Goal: Task Accomplishment & Management: Manage account settings

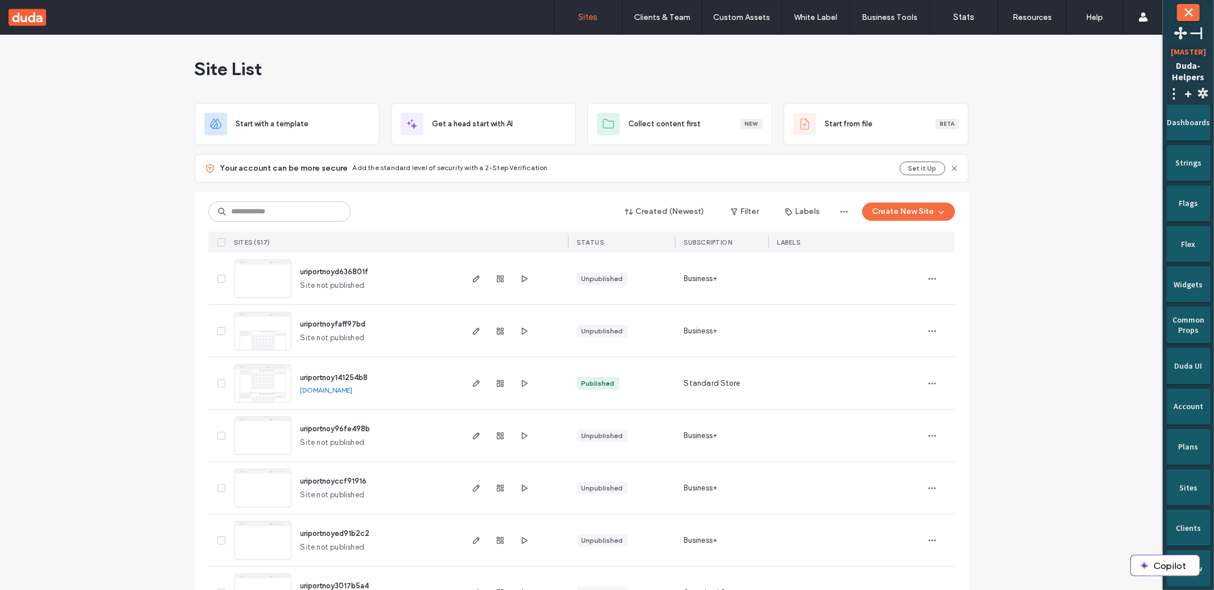
click at [352, 267] on span "uriportnoyd636801f" at bounding box center [334, 271] width 68 height 9
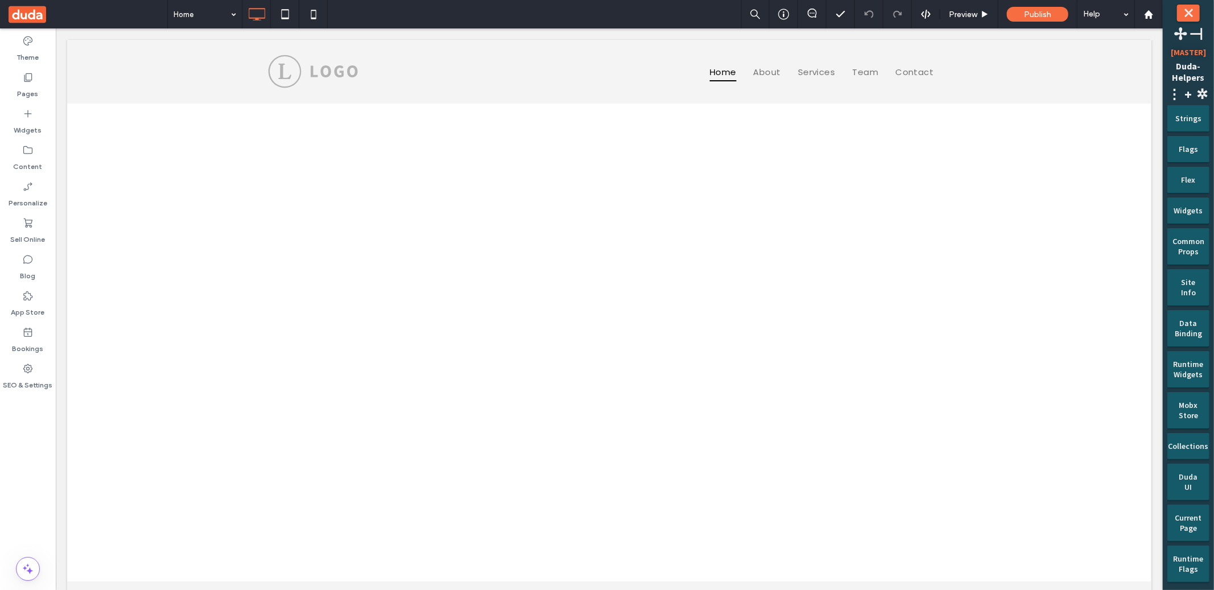
click at [26, 423] on div "Theme Pages Widgets Content Personalize Sell Online Blog App Store Bookings SEO…" at bounding box center [28, 309] width 56 height 562
click at [39, 348] on label "Bookings" at bounding box center [28, 346] width 31 height 16
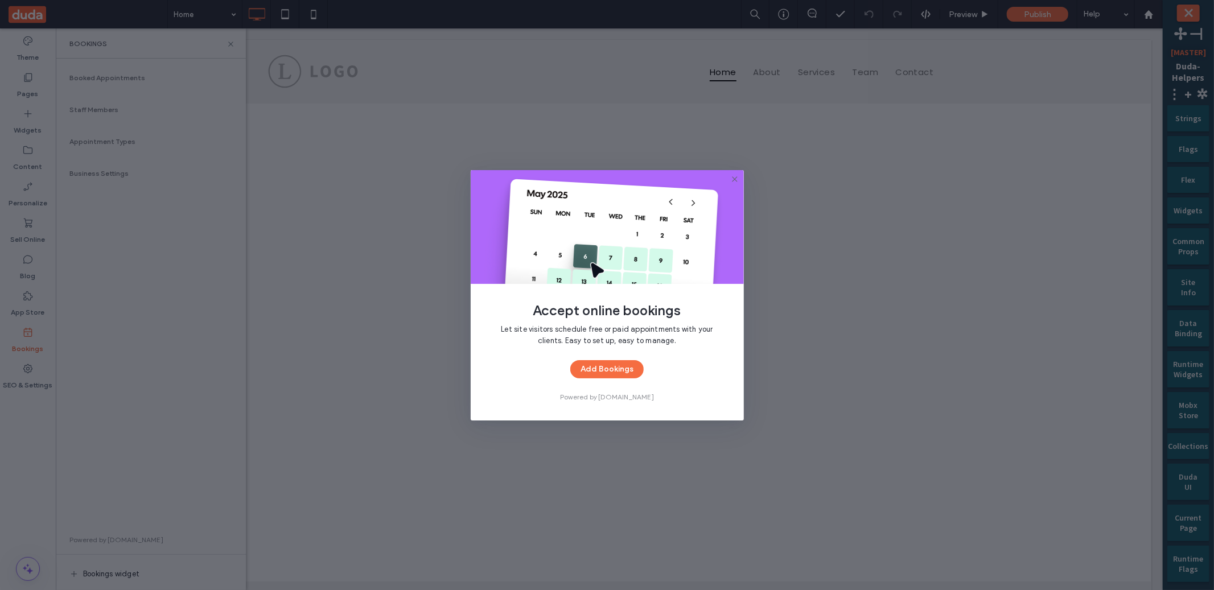
click at [155, 241] on div "Accept online bookings Let site visitors schedule free or paid appointments wit…" at bounding box center [607, 295] width 1214 height 590
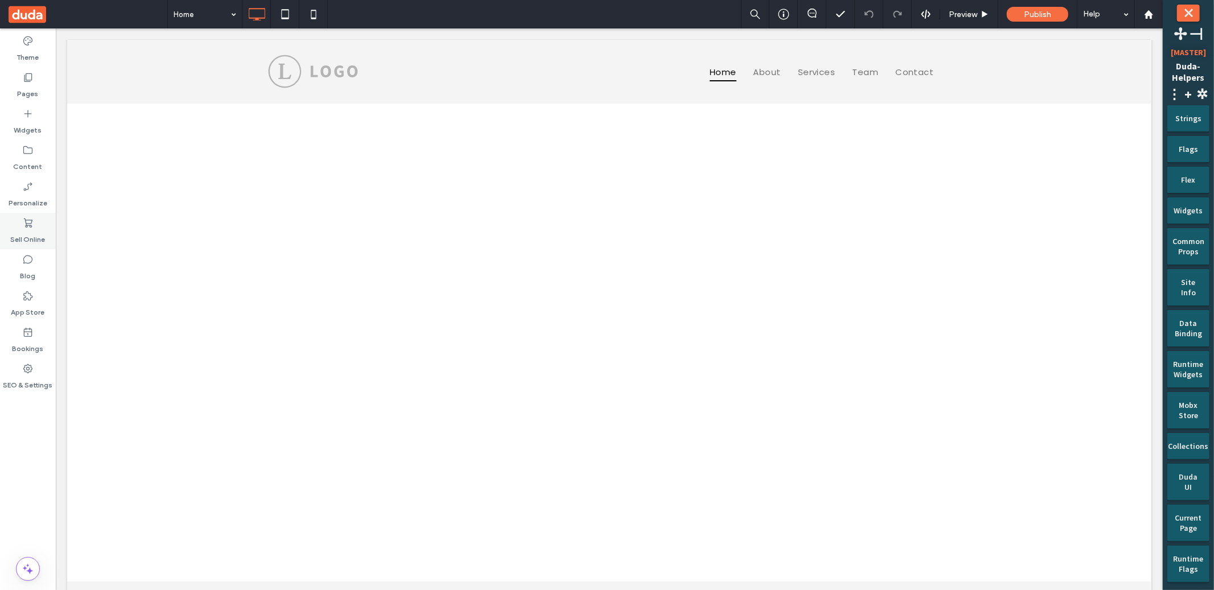
click at [28, 236] on label "Sell Online" at bounding box center [28, 237] width 35 height 16
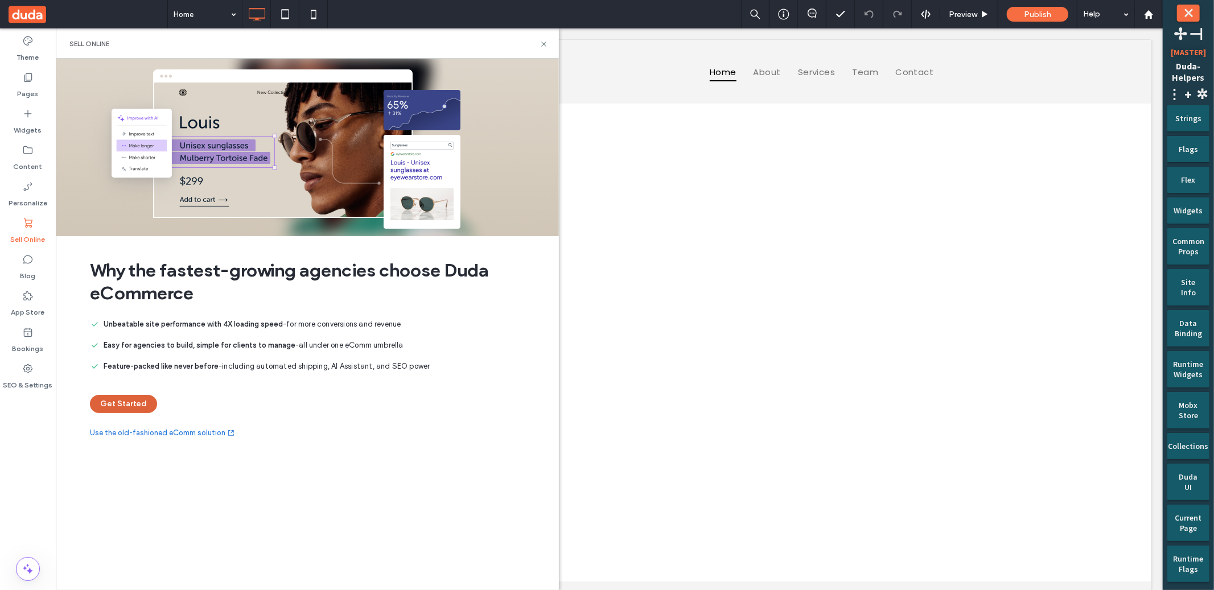
click at [132, 396] on button "Get Started" at bounding box center [123, 404] width 67 height 18
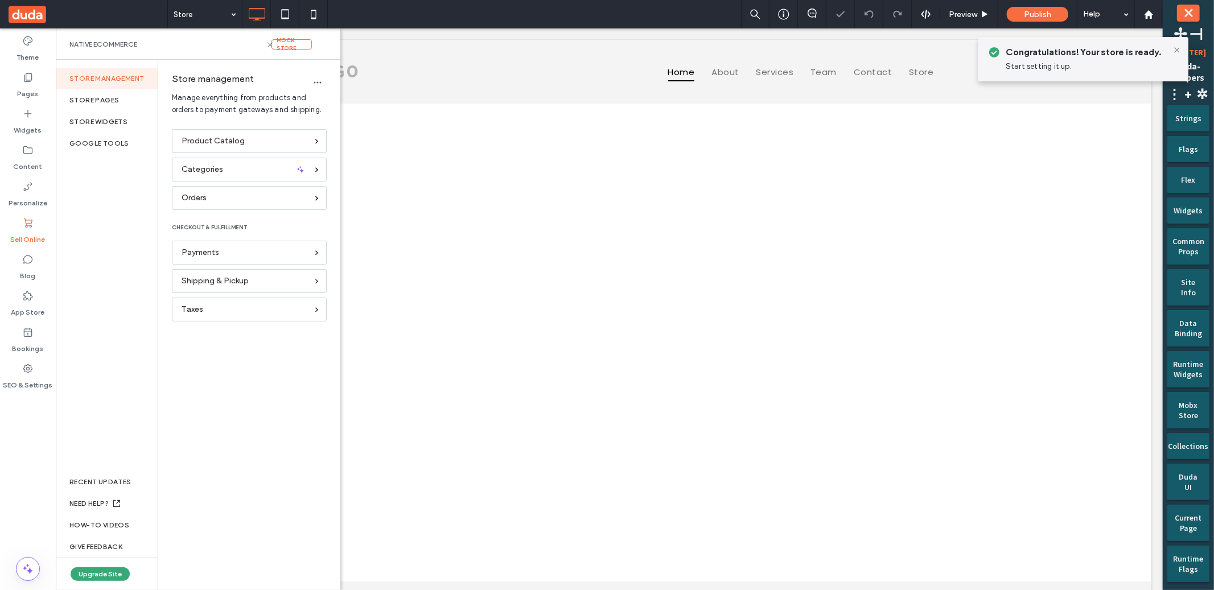
click at [138, 389] on div "Store Preview Publish Help Site Comments Team & Clients Automate new comments I…" at bounding box center [607, 295] width 1214 height 590
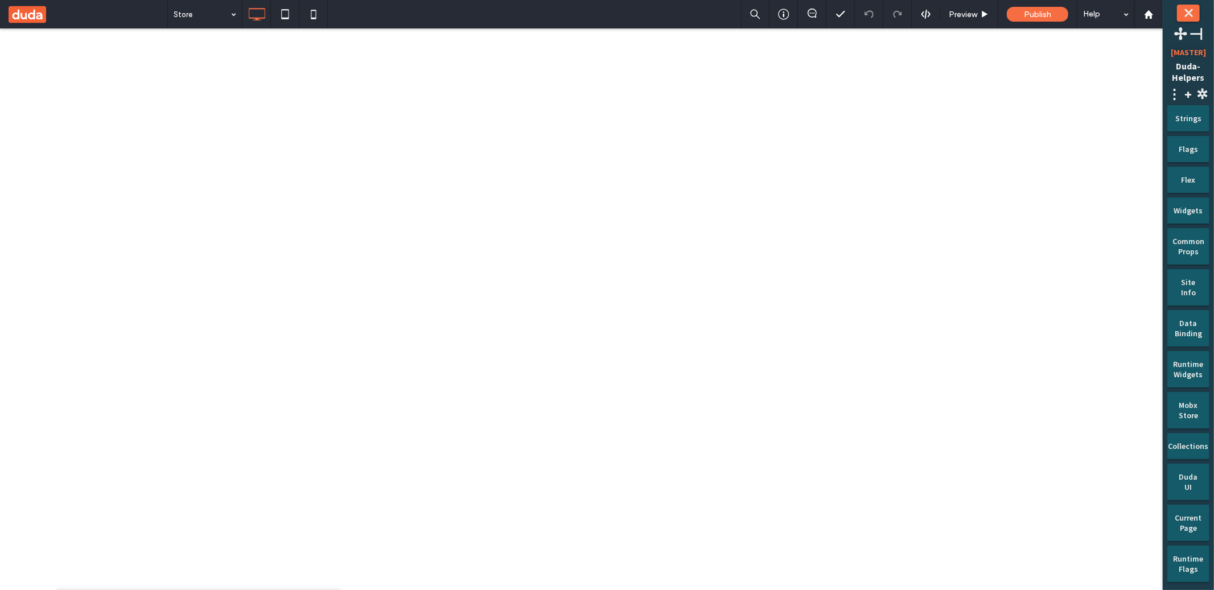
click at [1191, 95] on span "+" at bounding box center [1188, 94] width 14 height 18
click at [1136, 144] on div "Templates Create New Site Create Store Site Create Flex Site" at bounding box center [1132, 124] width 80 height 89
click at [1135, 148] on button "Create Flex Site" at bounding box center [1132, 153] width 66 height 17
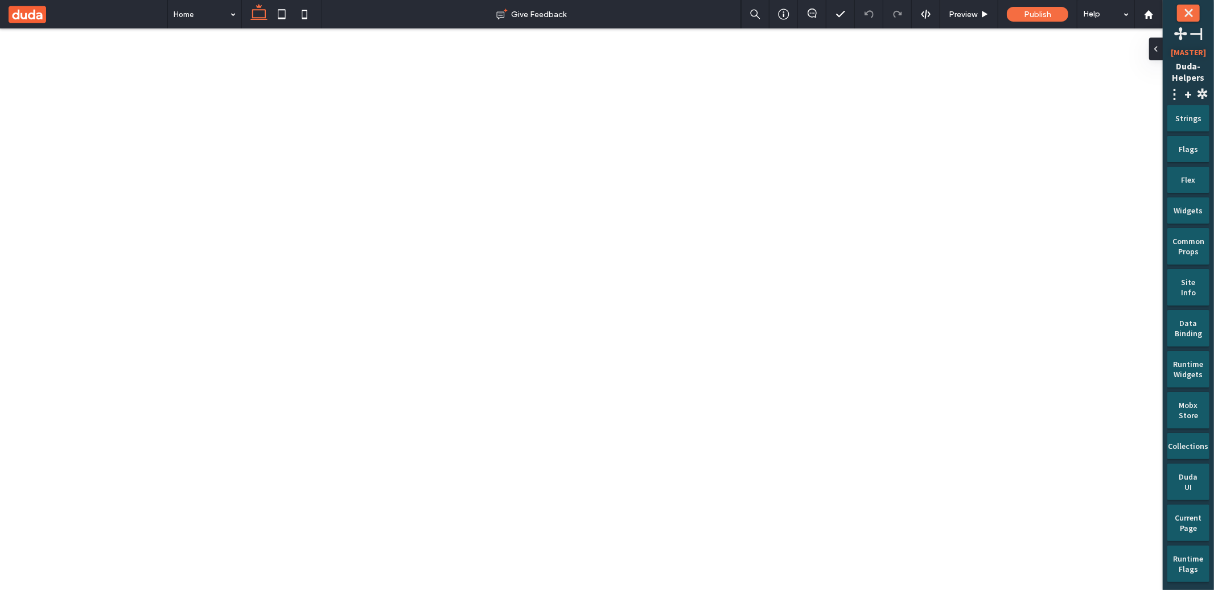
drag, startPoint x: 110, startPoint y: 390, endPoint x: 114, endPoint y: 405, distance: 15.7
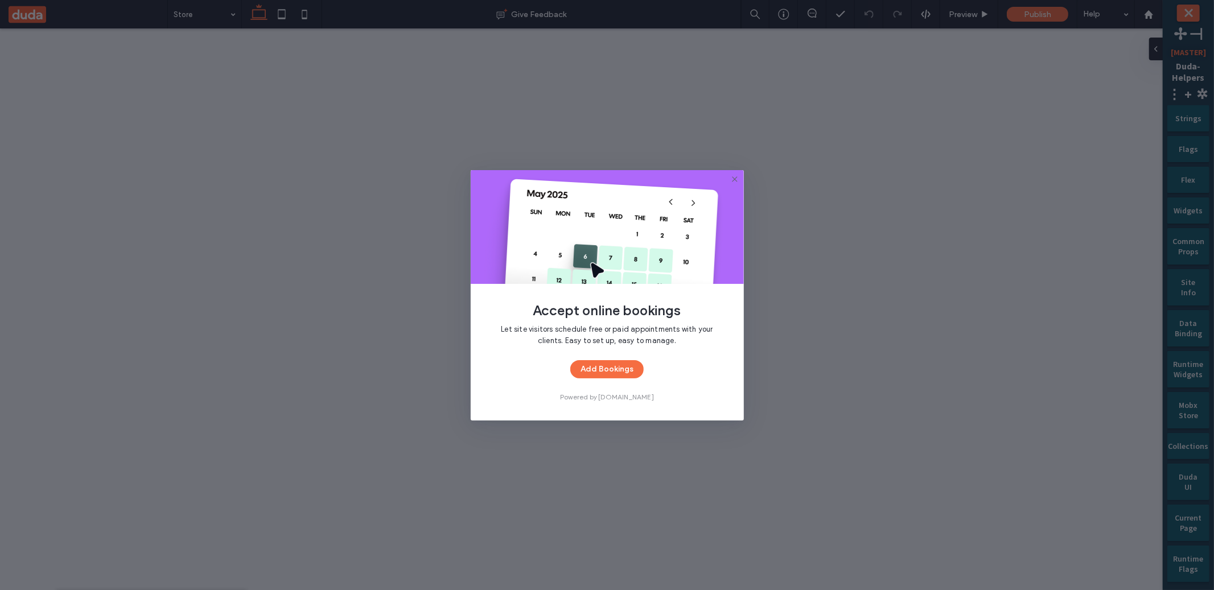
click at [549, 360] on div "Add Bookings" at bounding box center [607, 369] width 237 height 18
click at [600, 371] on button "Add Bookings" at bounding box center [606, 369] width 73 height 18
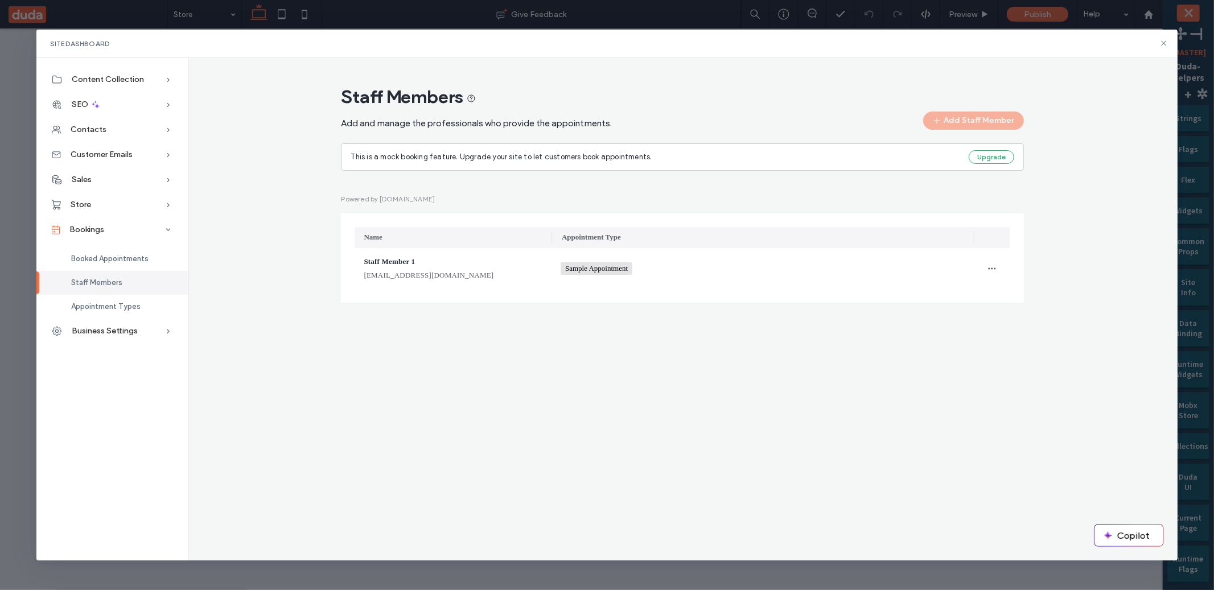
click at [332, 117] on div "Staff Members Add and manage the professionals who provide the appointments. Ad…" at bounding box center [682, 199] width 971 height 228
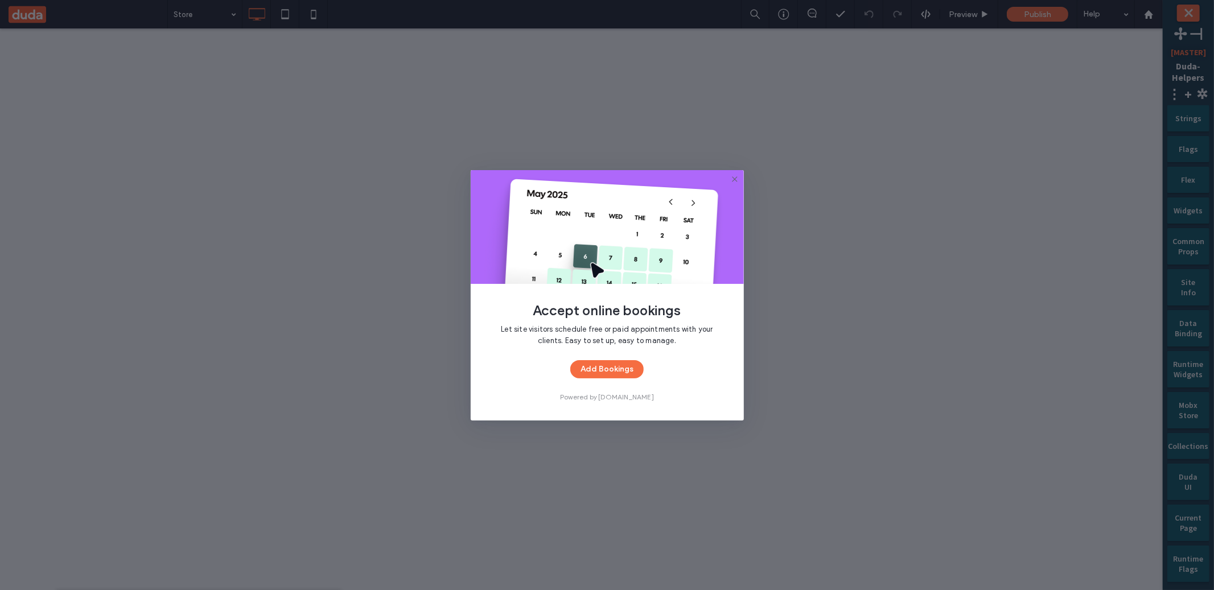
click at [732, 184] on img at bounding box center [607, 227] width 273 height 114
click at [734, 179] on use at bounding box center [734, 178] width 5 height 5
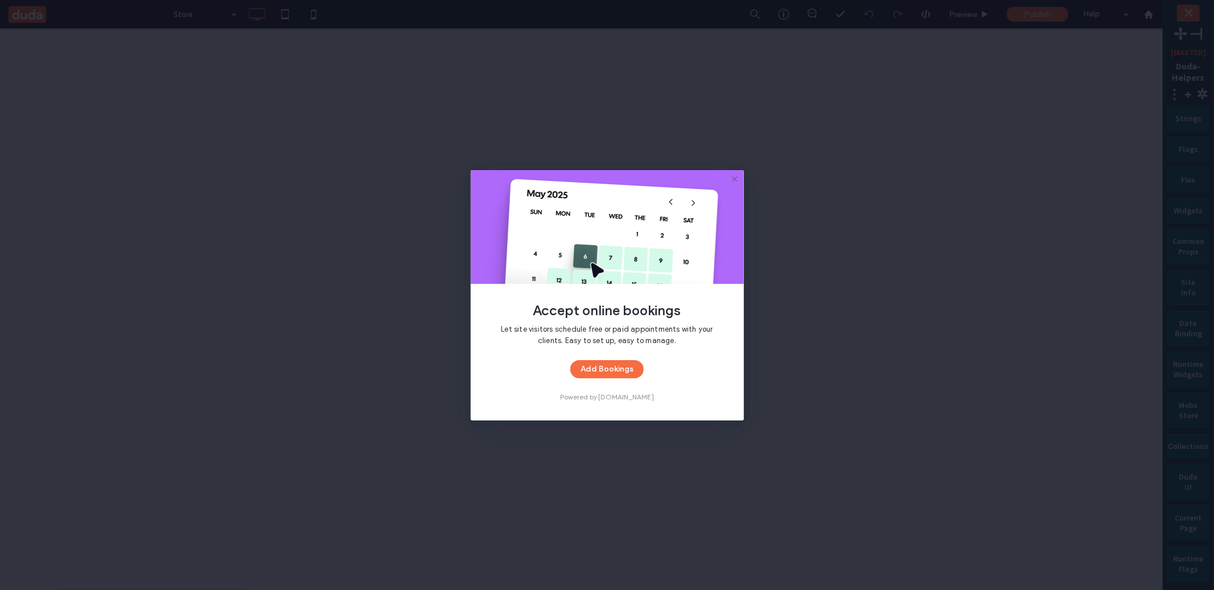
drag, startPoint x: 737, startPoint y: 179, endPoint x: 681, endPoint y: 152, distance: 62.1
click at [737, 179] on icon at bounding box center [734, 179] width 9 height 9
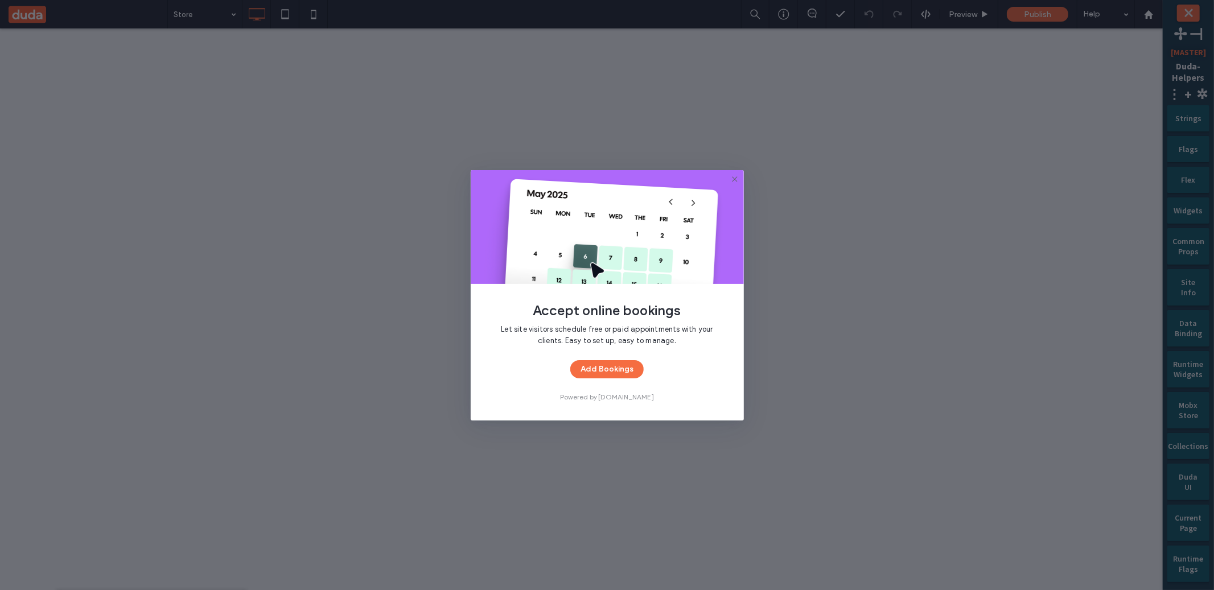
click at [741, 181] on img at bounding box center [607, 227] width 273 height 114
click at [734, 173] on img at bounding box center [607, 227] width 273 height 114
click at [734, 179] on use at bounding box center [734, 178] width 5 height 5
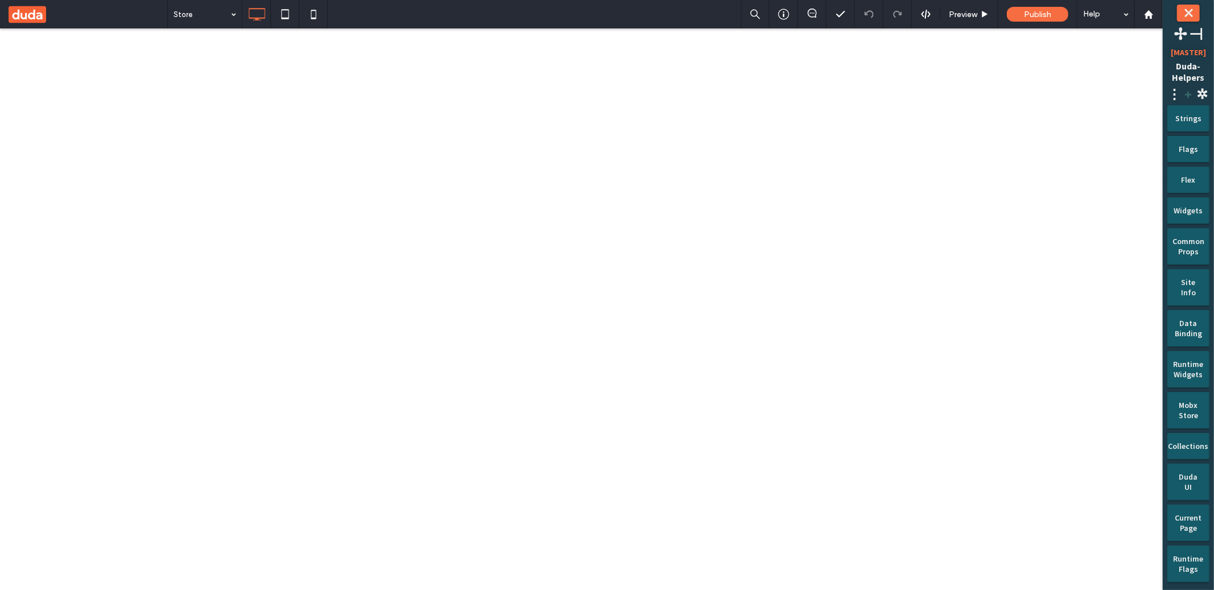
click at [1188, 93] on span "+" at bounding box center [1188, 94] width 14 height 18
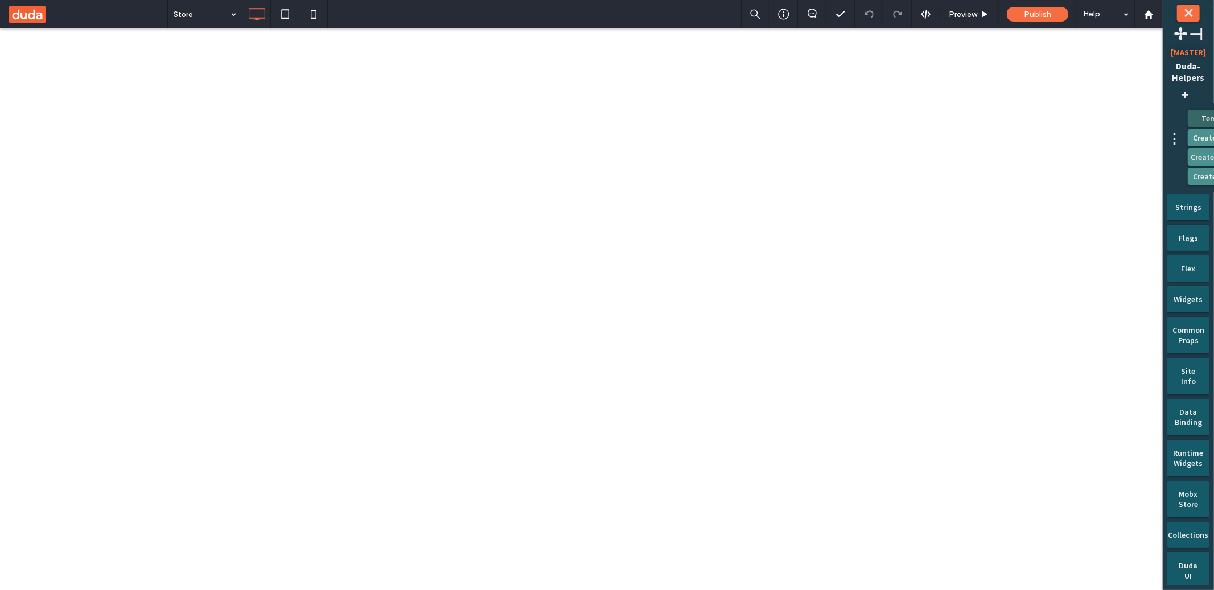
click at [1188, 110] on button "Templates" at bounding box center [1221, 118] width 66 height 17
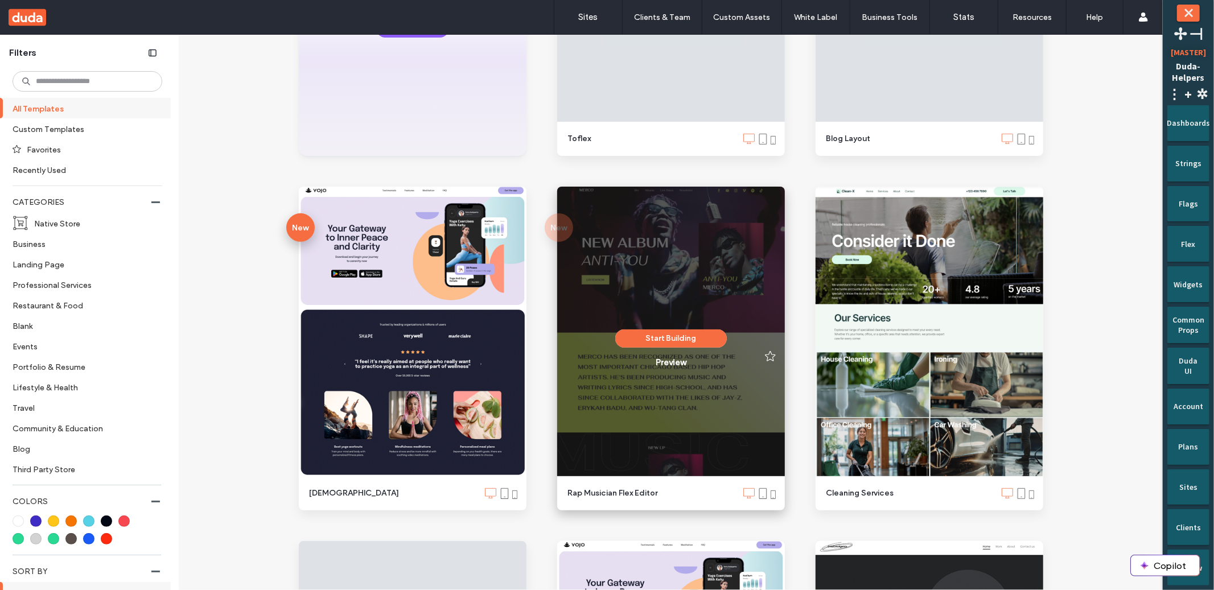
scroll to position [386, 0]
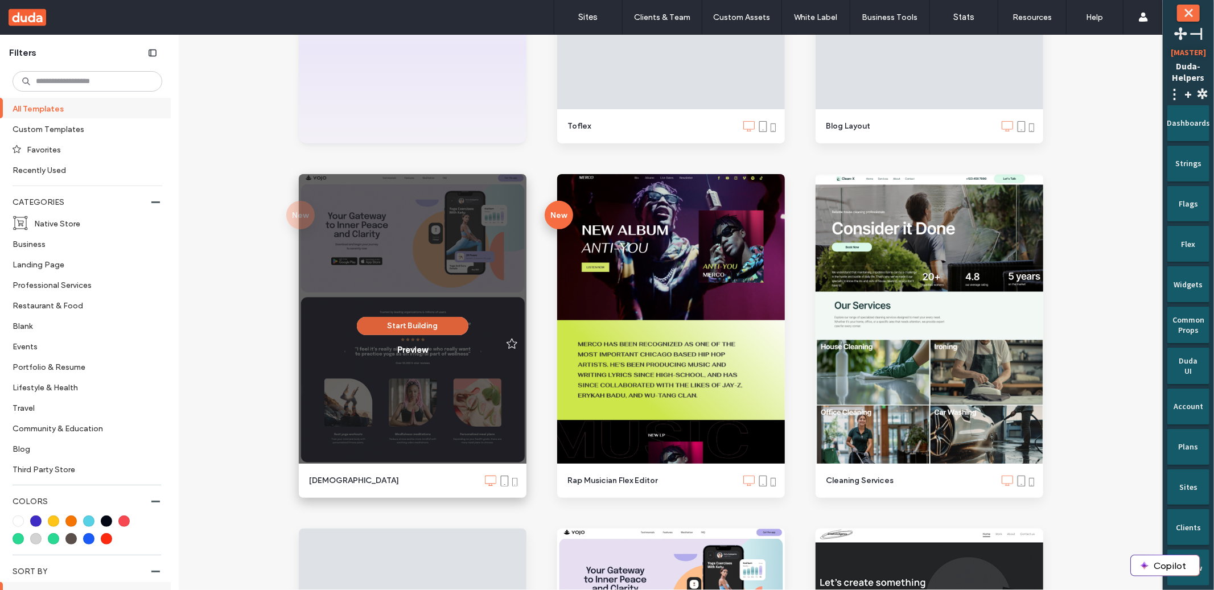
click at [374, 324] on button "Start Building" at bounding box center [413, 326] width 112 height 18
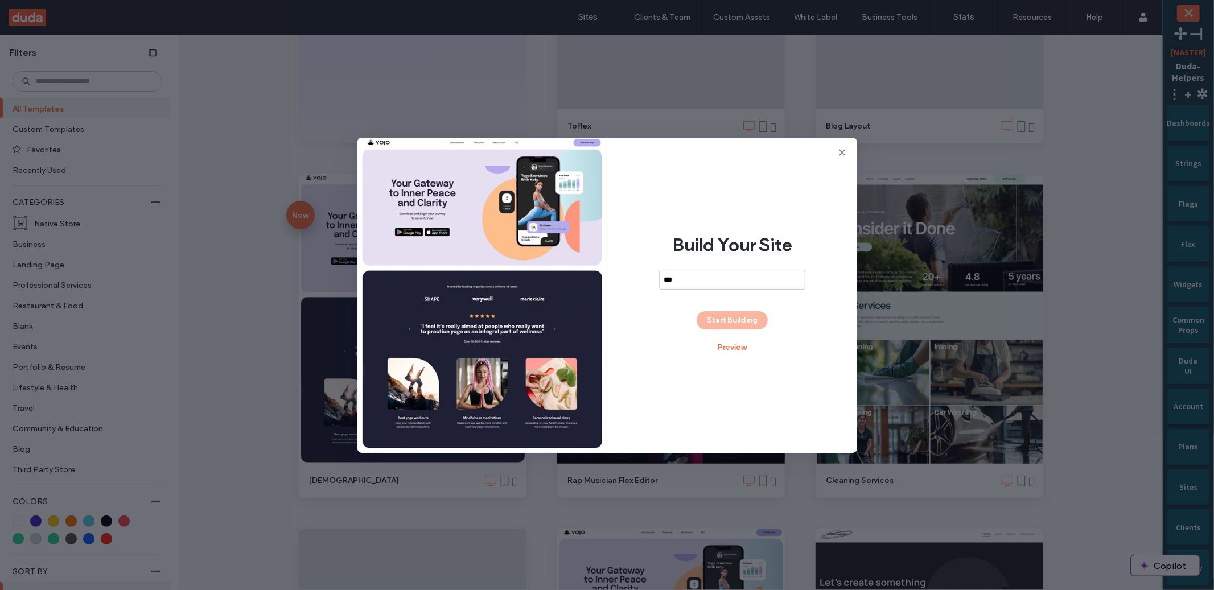
type input "***"
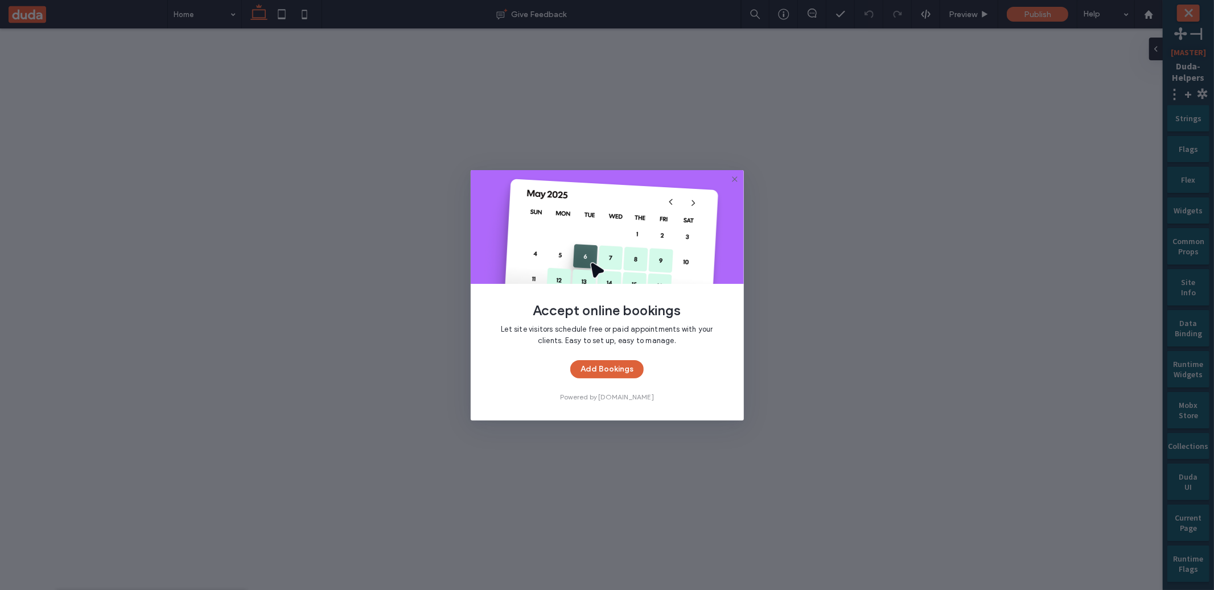
click at [580, 372] on button "Add Bookings" at bounding box center [606, 369] width 73 height 18
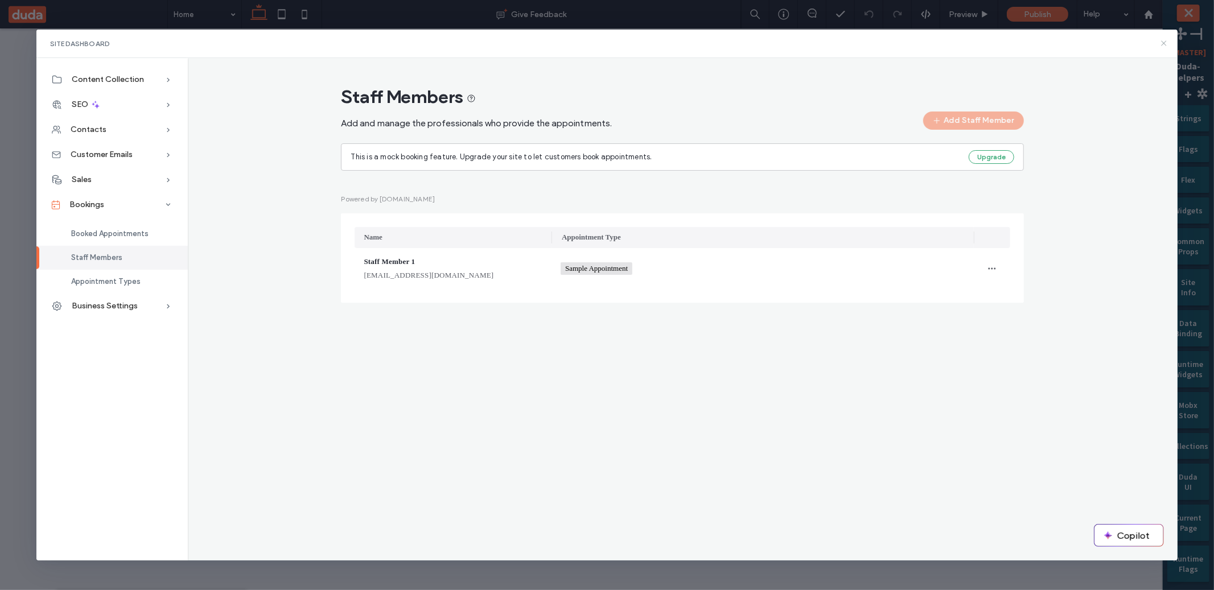
click at [1164, 43] on icon at bounding box center [1163, 43] width 9 height 9
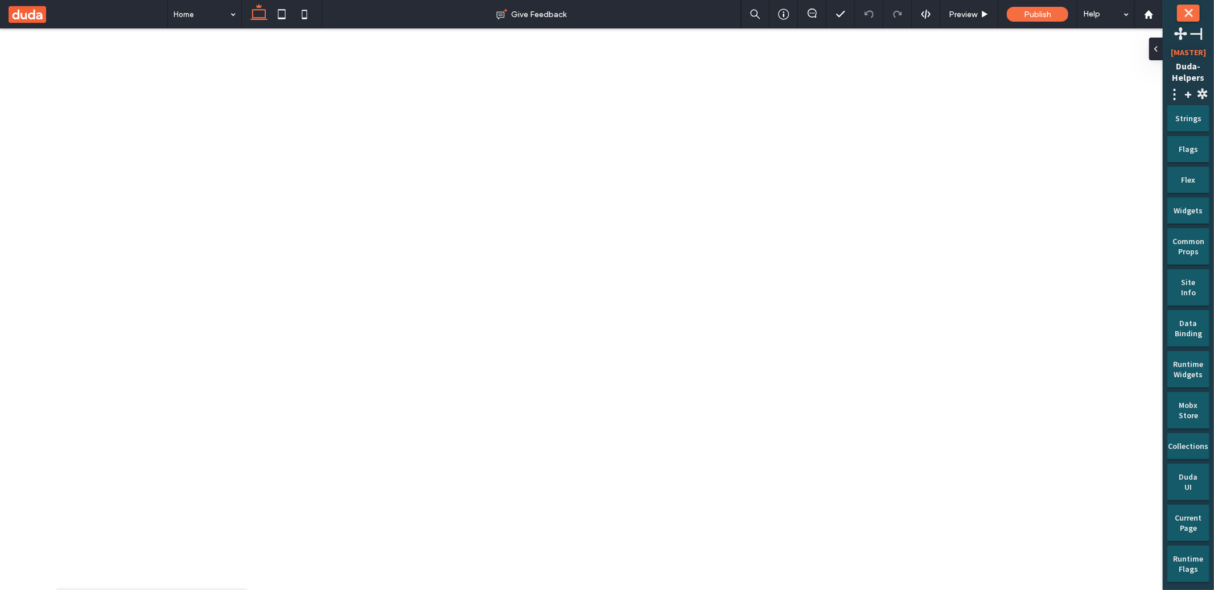
click at [230, 62] on div "Delete" at bounding box center [268, 56] width 101 height 22
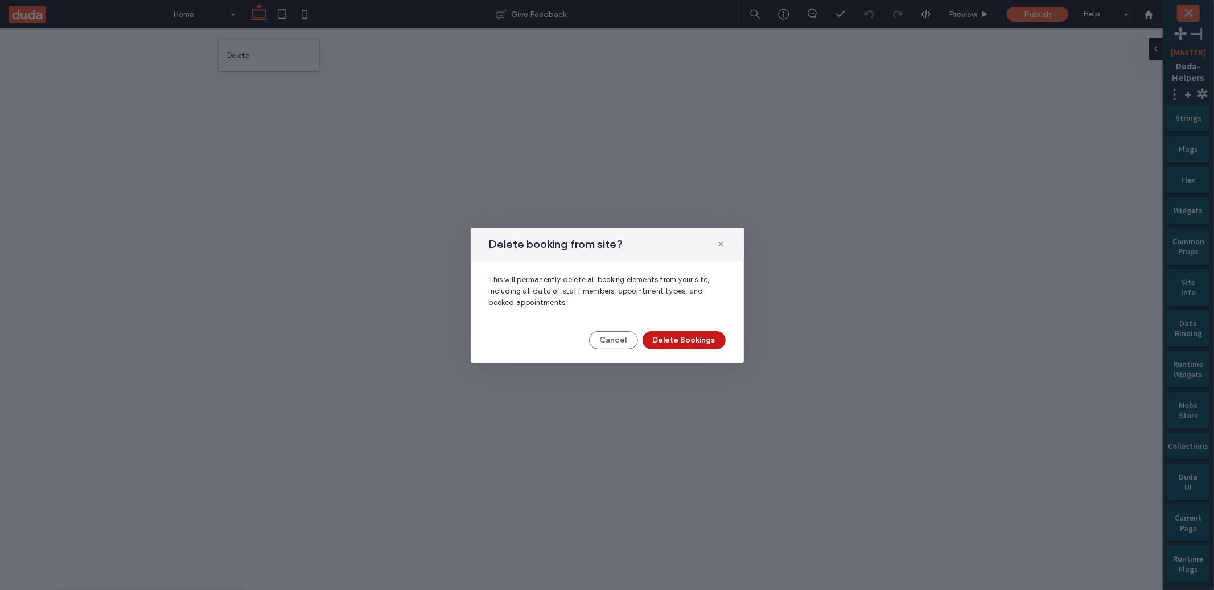
click at [674, 334] on button "Delete Bookings" at bounding box center [684, 340] width 83 height 18
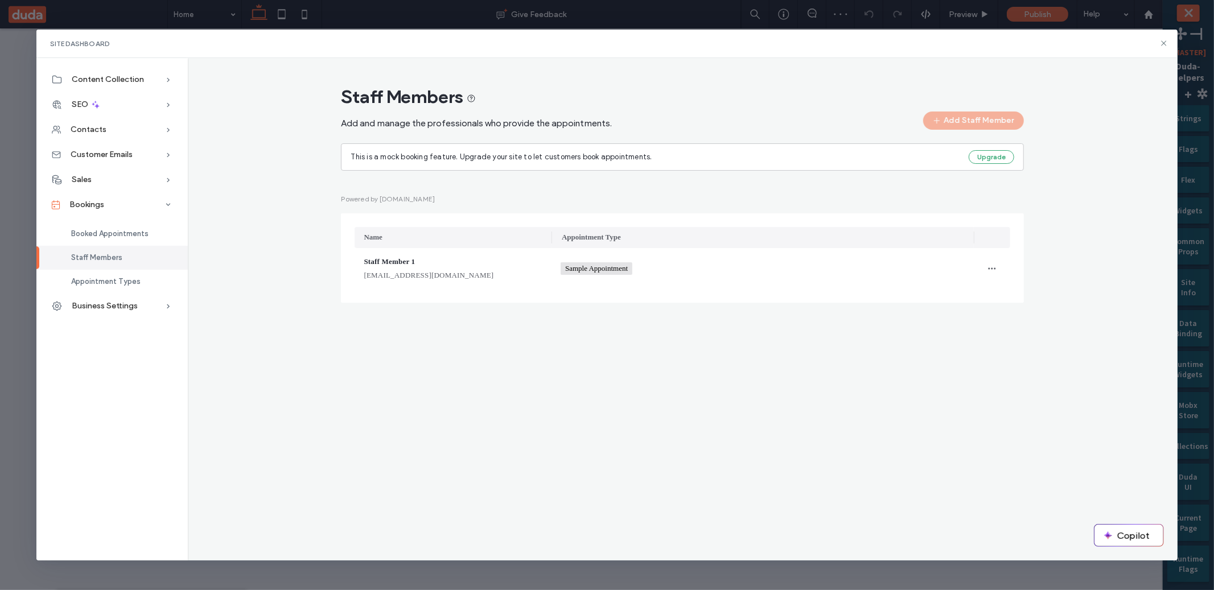
click at [1168, 48] on div "Site Dashboard" at bounding box center [606, 44] width 1141 height 28
click at [1167, 46] on icon at bounding box center [1163, 43] width 9 height 9
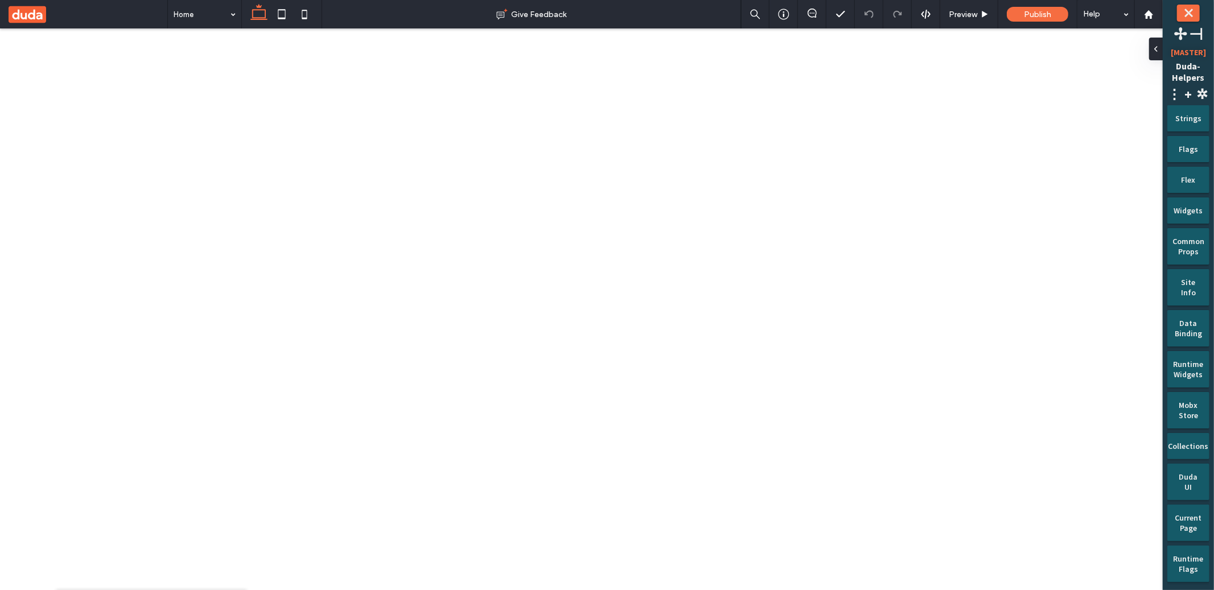
click at [224, 55] on div "Delete" at bounding box center [268, 56] width 101 height 22
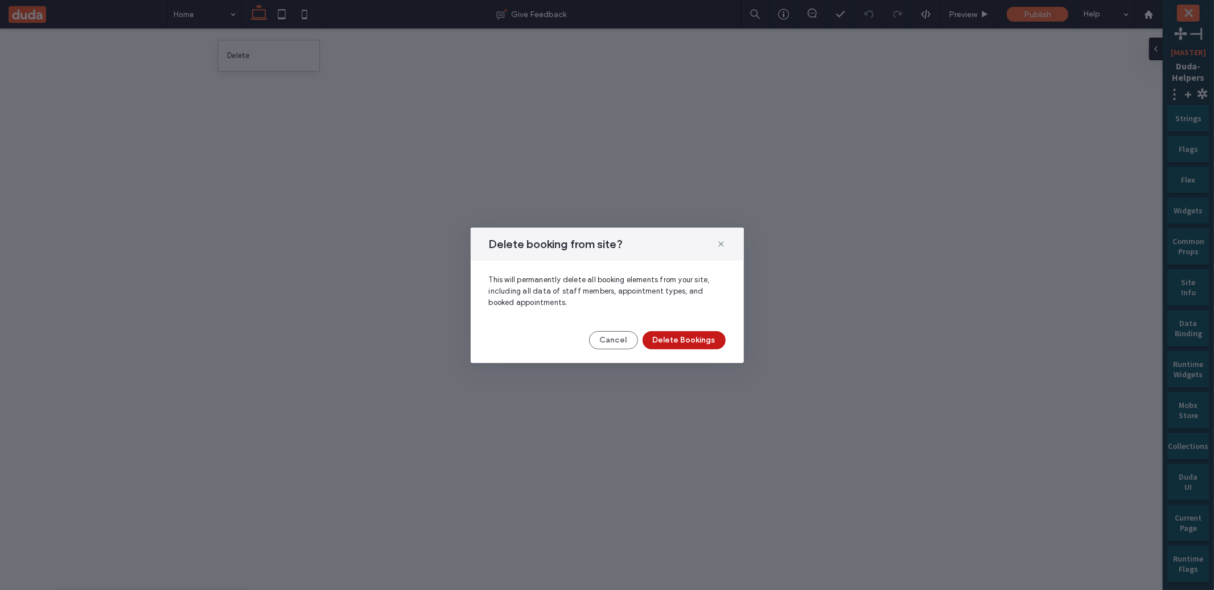
click at [689, 336] on button "Delete Bookings" at bounding box center [684, 340] width 83 height 18
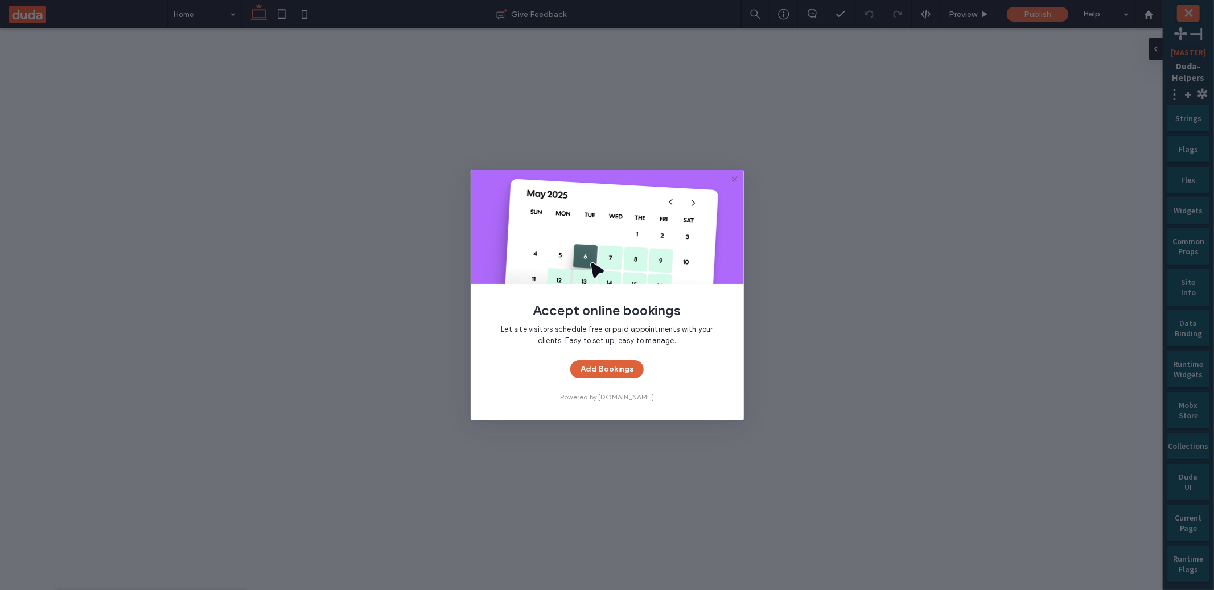
click at [610, 369] on button "Add Bookings" at bounding box center [606, 369] width 73 height 18
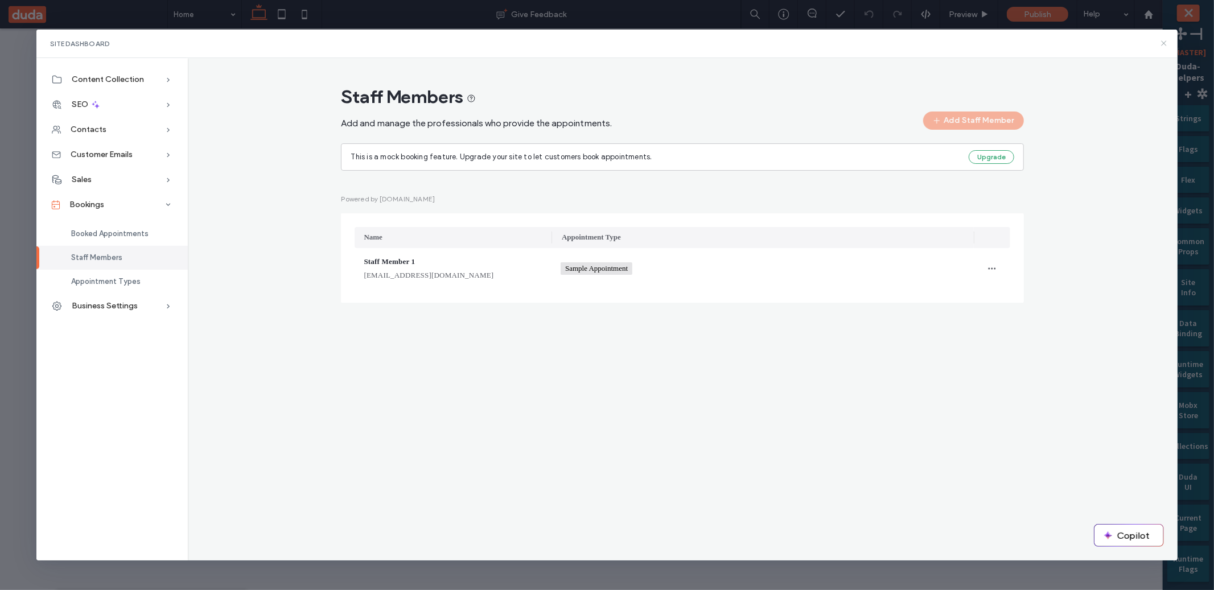
click at [1162, 44] on icon at bounding box center [1163, 43] width 9 height 9
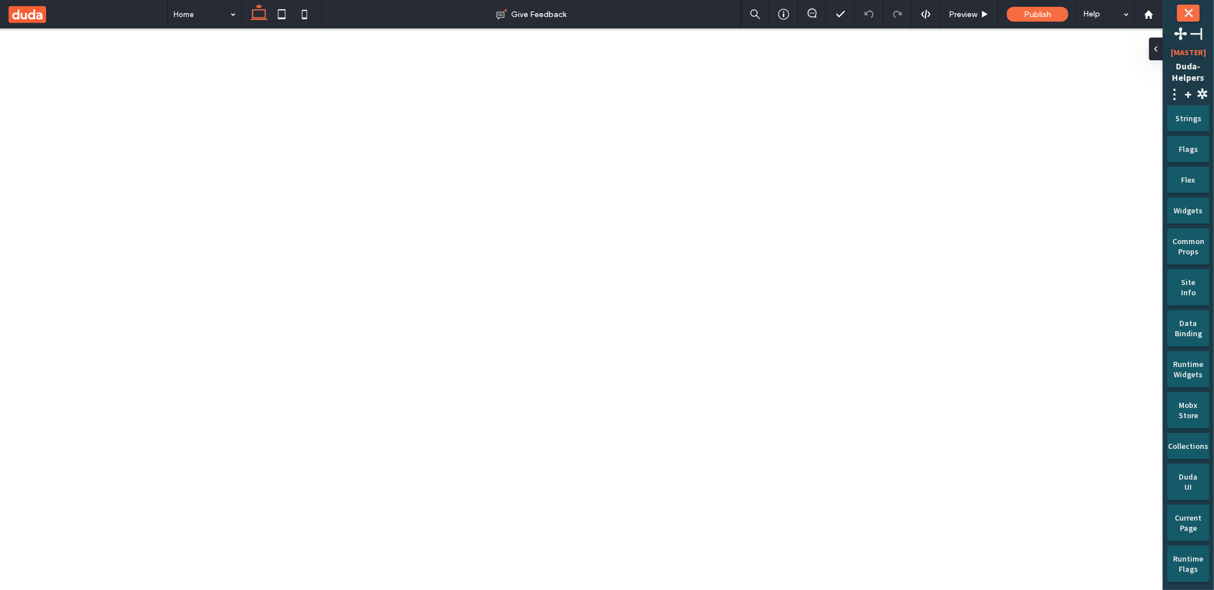
click at [224, 55] on div "Delete" at bounding box center [268, 56] width 101 height 22
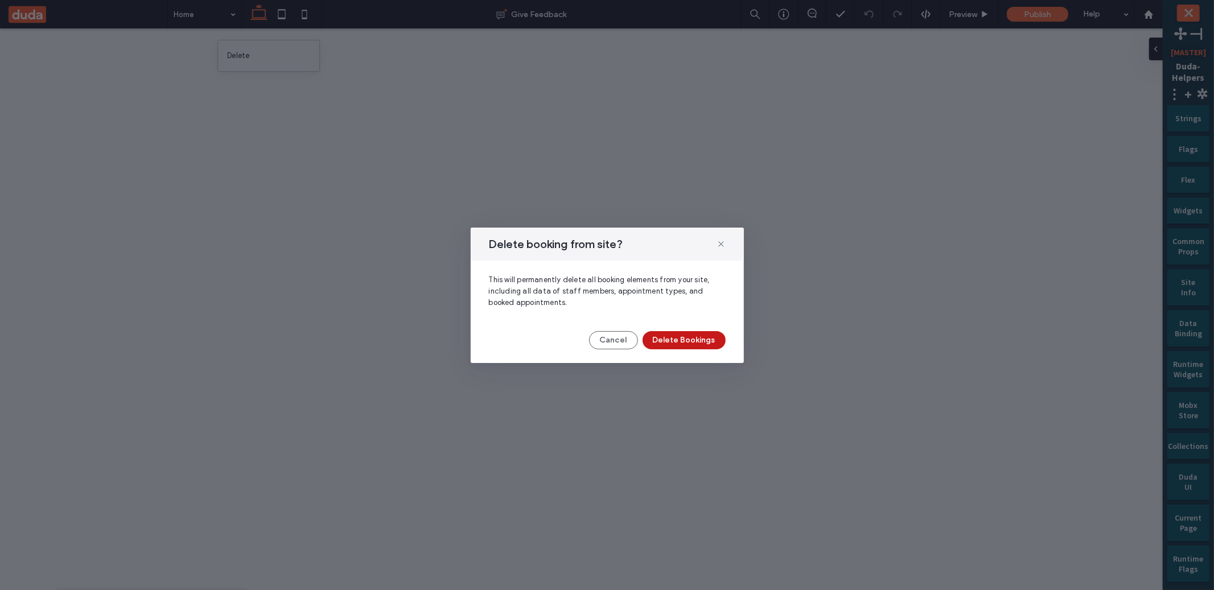
click at [664, 341] on button "Delete Bookings" at bounding box center [684, 340] width 83 height 18
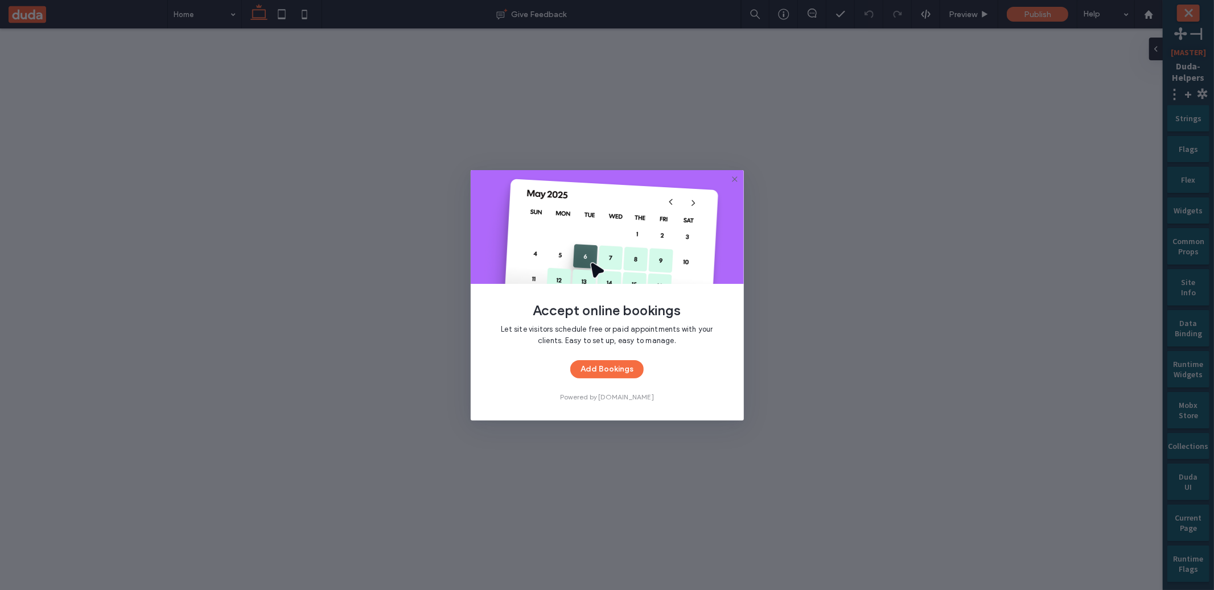
click at [573, 344] on span "Let site visitors schedule free or paid appointments with your clients. Easy to…" at bounding box center [607, 335] width 237 height 23
click at [615, 368] on button "Add Bookings" at bounding box center [606, 369] width 73 height 18
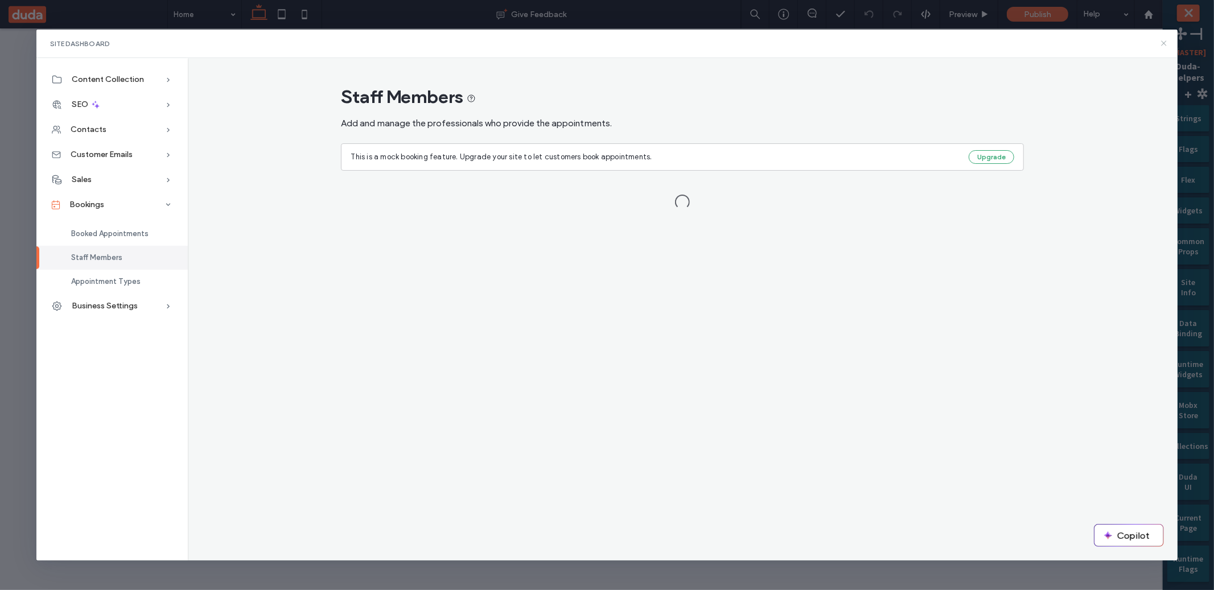
click at [1162, 43] on icon at bounding box center [1163, 43] width 9 height 9
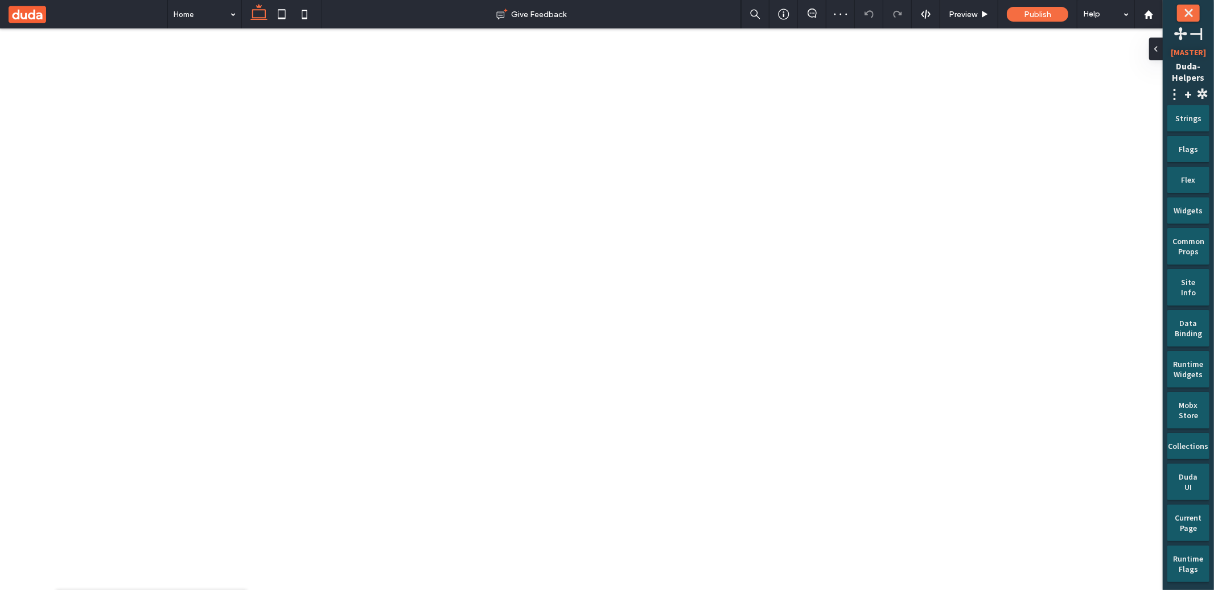
drag, startPoint x: 229, startPoint y: 44, endPoint x: 174, endPoint y: 15, distance: 62.1
type input "*******"
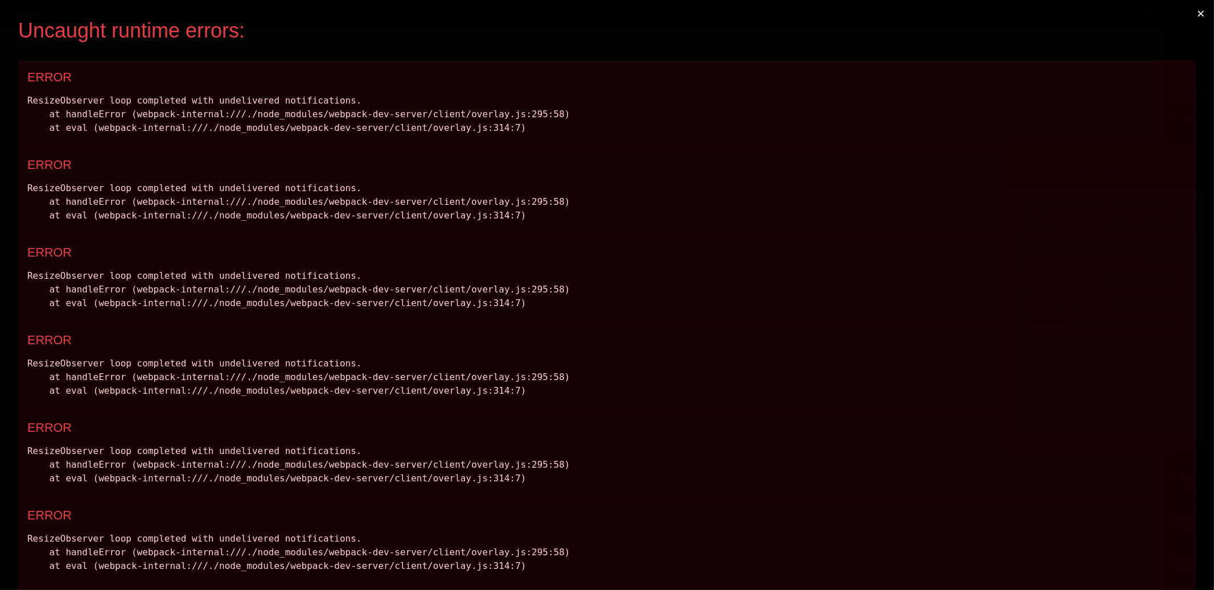
click at [1189, 14] on button "×" at bounding box center [1201, 13] width 26 height 27
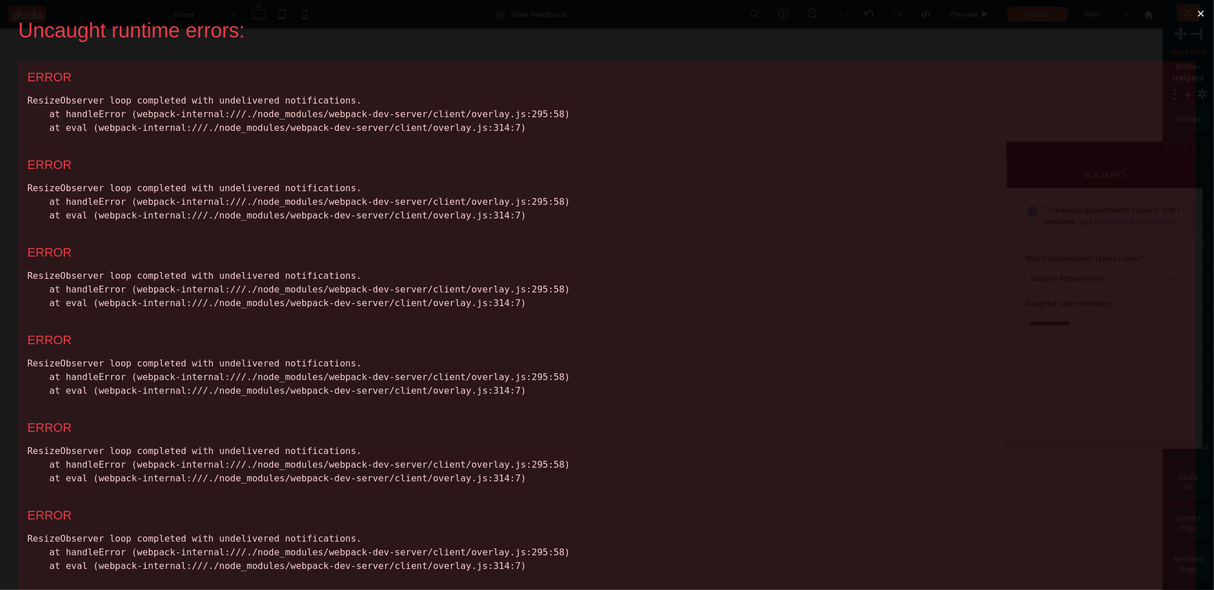
click at [1192, 14] on button "×" at bounding box center [1201, 13] width 26 height 27
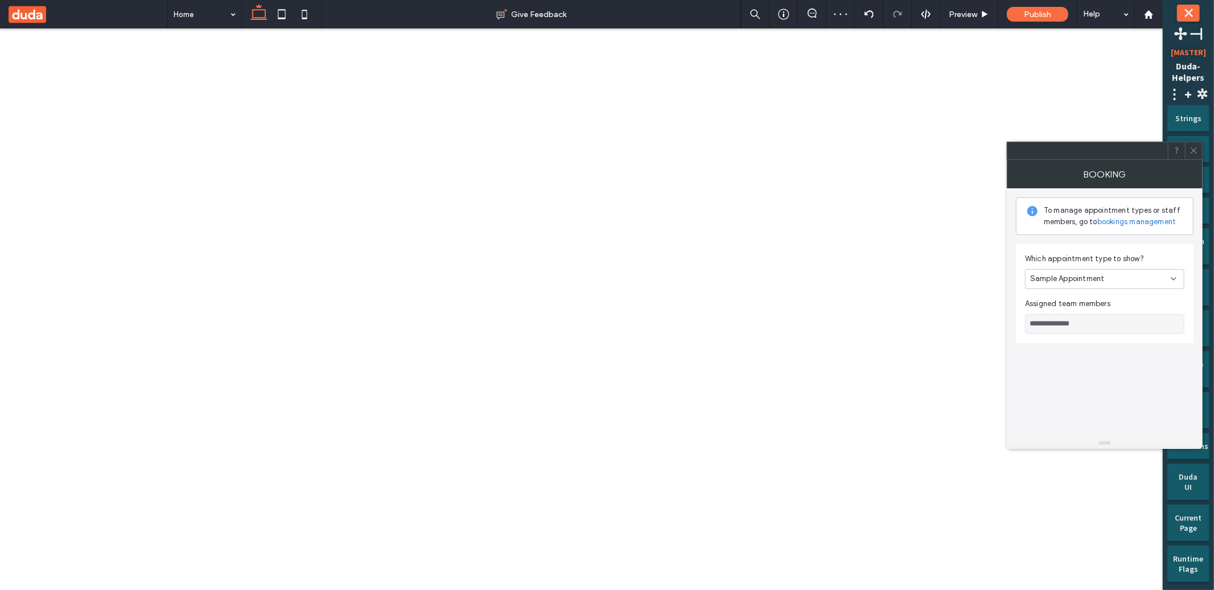
click at [1192, 14] on button "⤬" at bounding box center [1188, 13] width 23 height 17
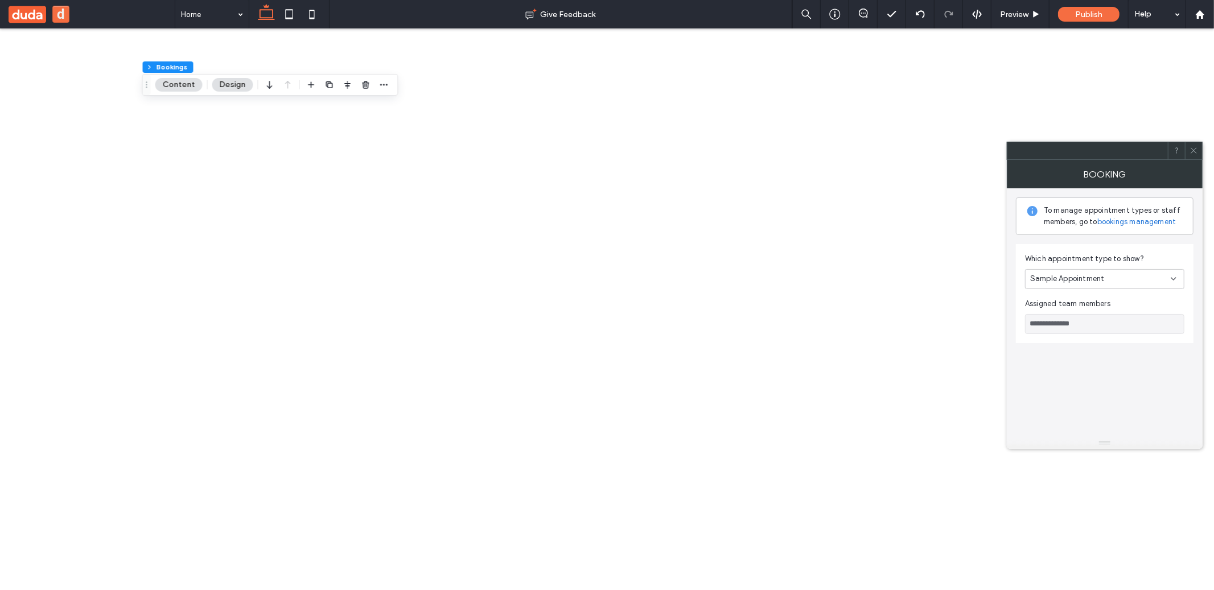
click at [1199, 158] on div at bounding box center [1193, 150] width 17 height 17
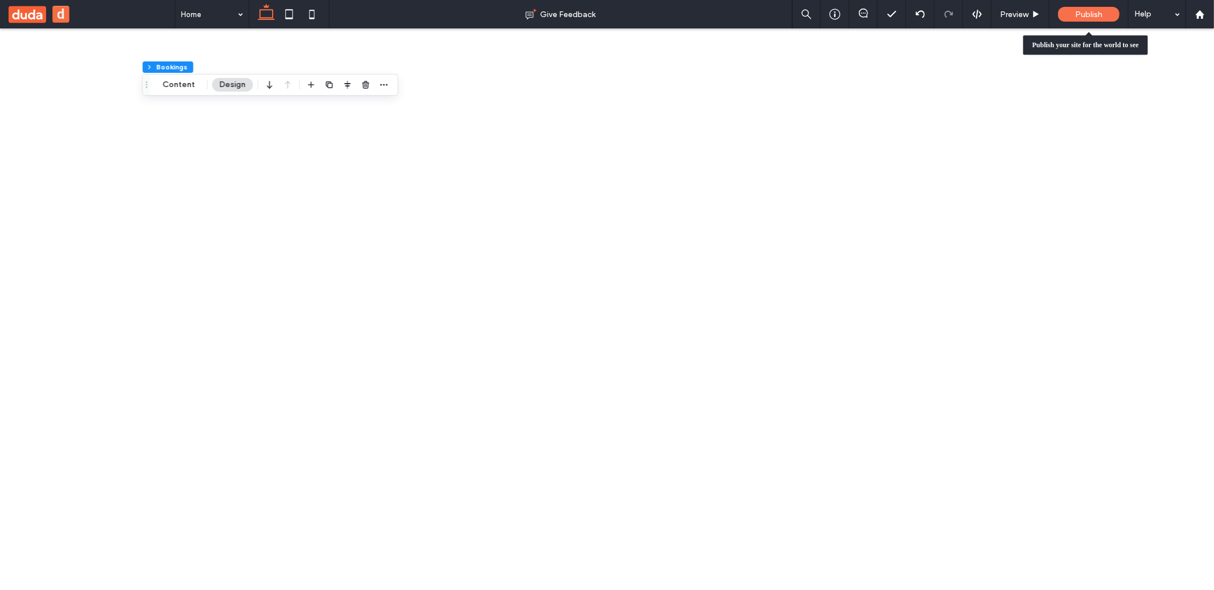
click at [1089, 6] on div "Publish" at bounding box center [1088, 14] width 61 height 28
click at [1087, 11] on span "Publish" at bounding box center [1088, 15] width 27 height 10
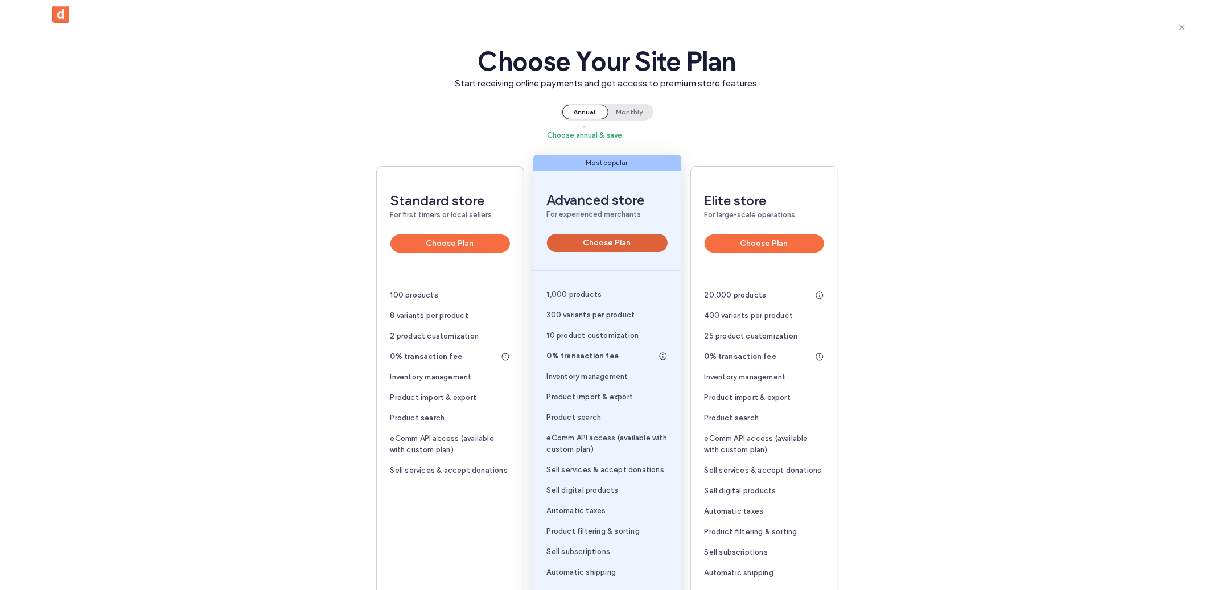
click at [632, 246] on button "Choose Plan" at bounding box center [607, 243] width 121 height 18
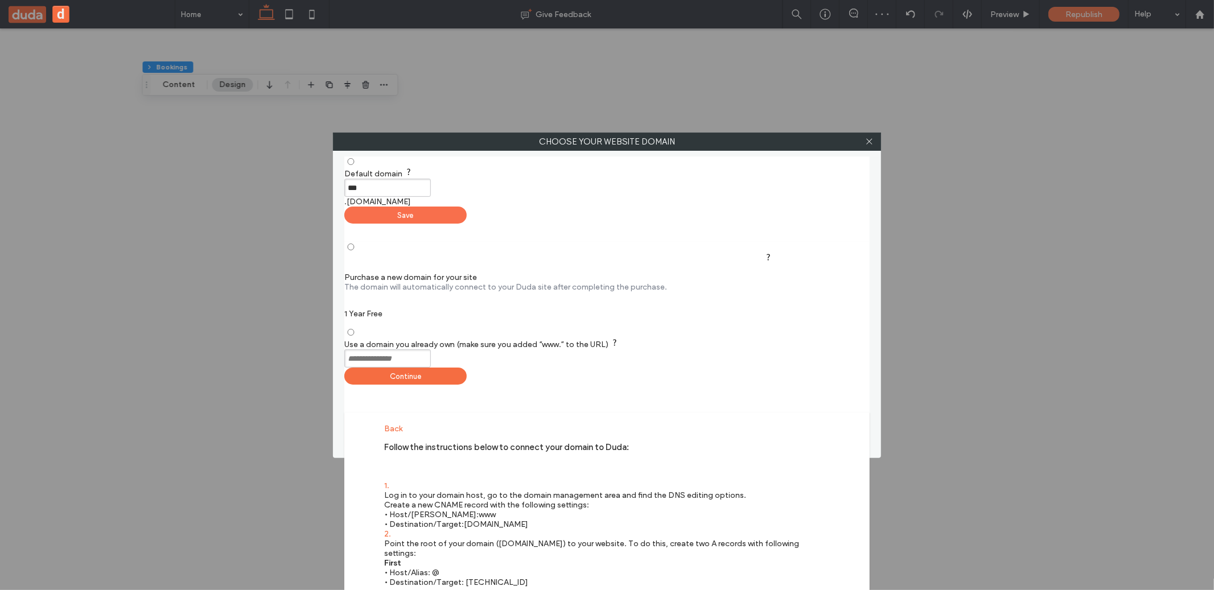
click at [467, 212] on div "Save" at bounding box center [405, 215] width 122 height 17
click at [431, 197] on input "***" at bounding box center [387, 188] width 87 height 18
type input "**********"
click at [407, 211] on div "Save" at bounding box center [375, 215] width 63 height 17
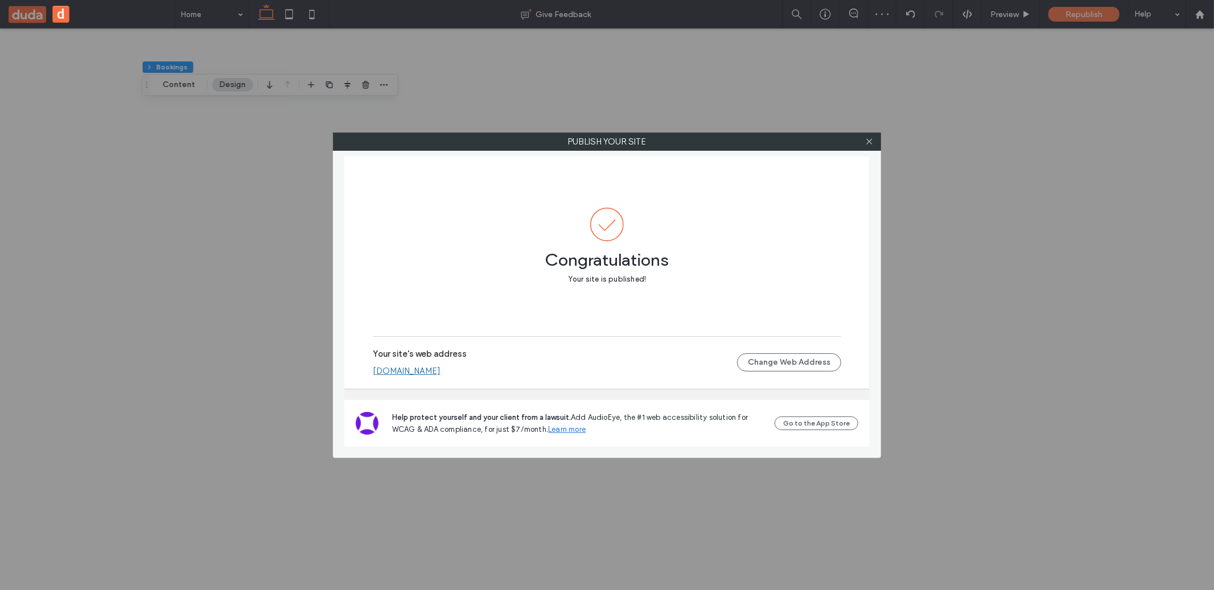
click at [440, 374] on link "321vbvbbvbvbv.multiscreen.d1test.biz" at bounding box center [407, 371] width 68 height 10
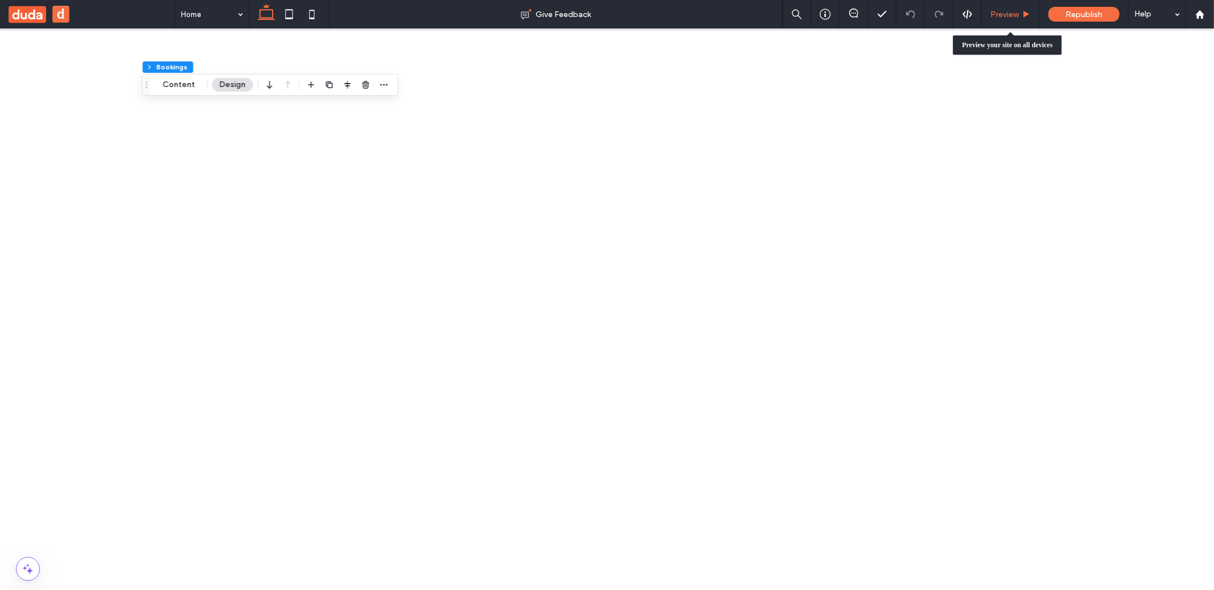
click at [1017, 4] on div "Preview" at bounding box center [1011, 14] width 58 height 28
click at [1016, 14] on span "Preview" at bounding box center [1004, 15] width 28 height 10
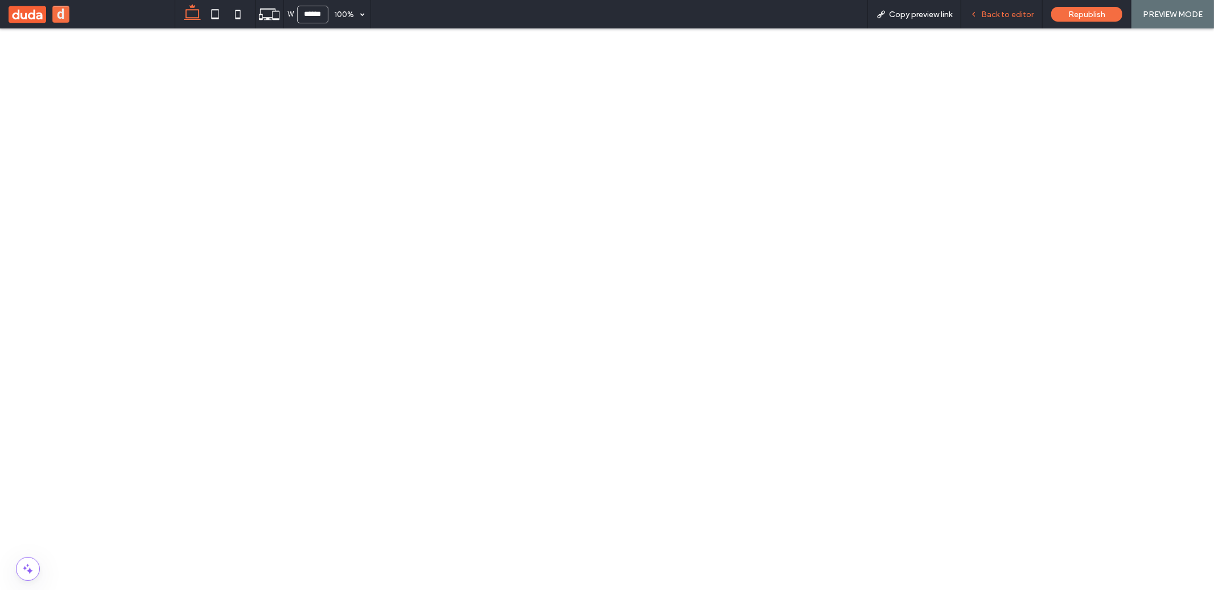
click at [1017, 13] on span "Back to editor" at bounding box center [1007, 15] width 52 height 10
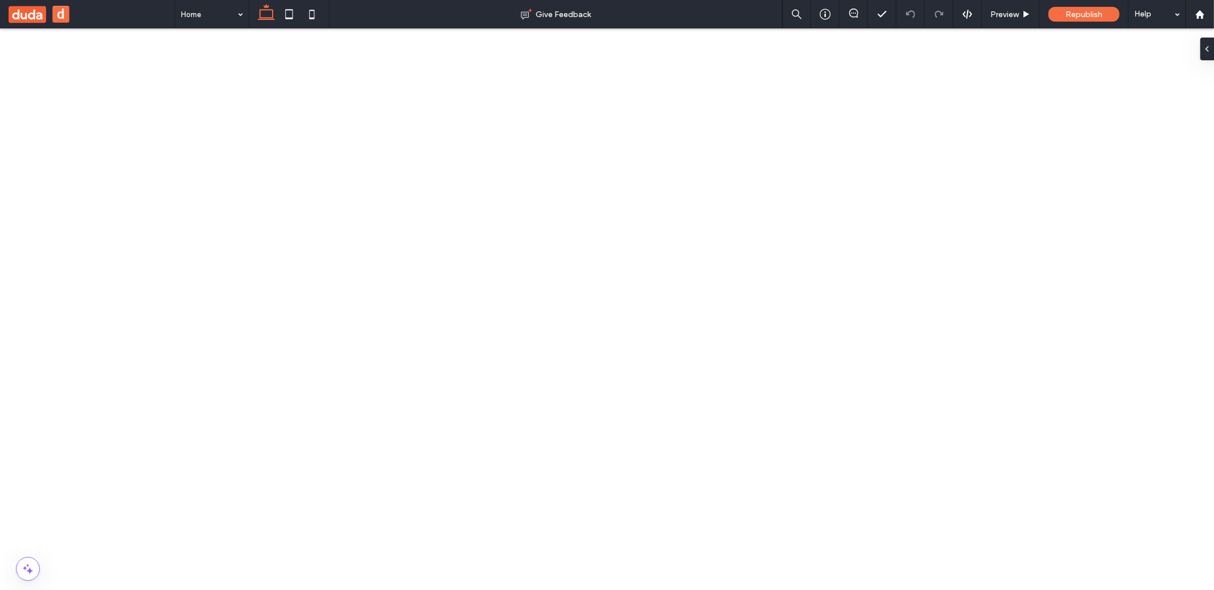
scroll to position [282, 0]
click at [1014, 23] on div "Preview" at bounding box center [1011, 14] width 58 height 28
click at [999, 23] on div "Preview" at bounding box center [1011, 14] width 58 height 28
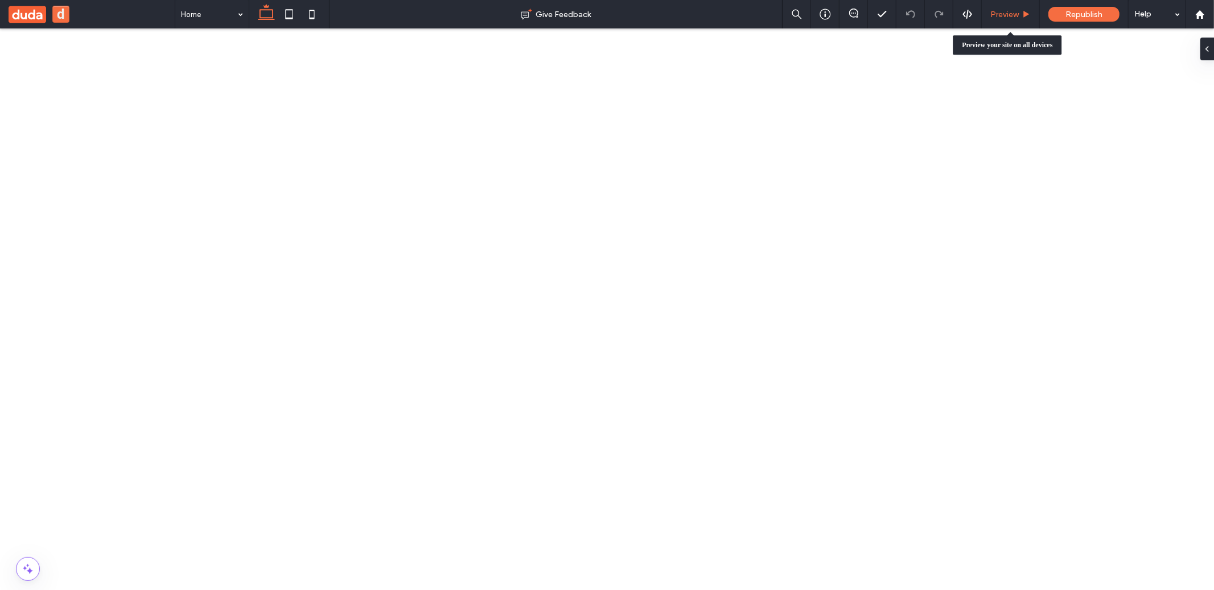
click at [1004, 11] on span "Preview" at bounding box center [1004, 15] width 28 height 10
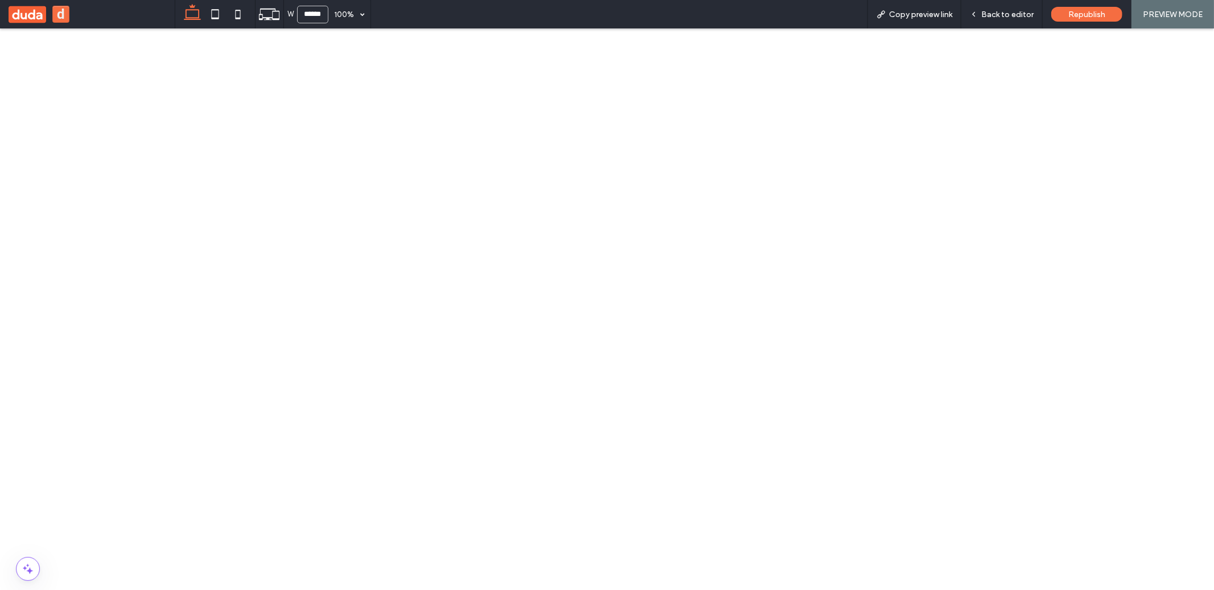
type input "**********"
click at [1018, 13] on span "Back to editor" at bounding box center [1007, 15] width 52 height 10
